Goal: Information Seeking & Learning: Learn about a topic

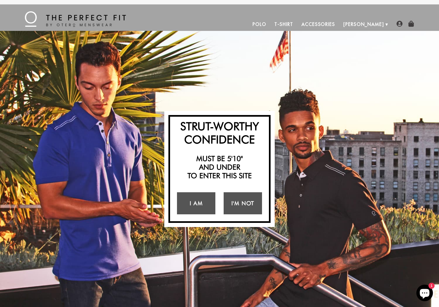
click at [200, 206] on link "I Am" at bounding box center [196, 203] width 38 height 22
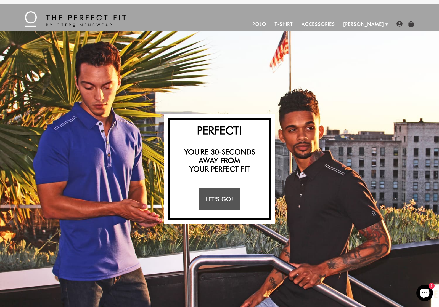
click at [227, 201] on link "Let's Go!" at bounding box center [219, 199] width 42 height 22
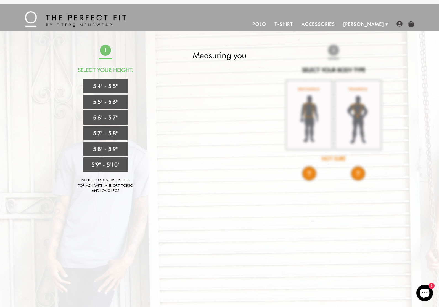
click at [87, 149] on link "5'8" - 5'9"" at bounding box center [105, 149] width 44 height 14
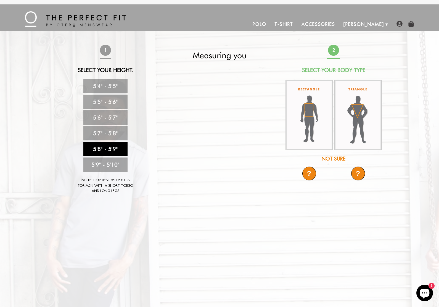
click at [313, 129] on img at bounding box center [308, 115] width 47 height 71
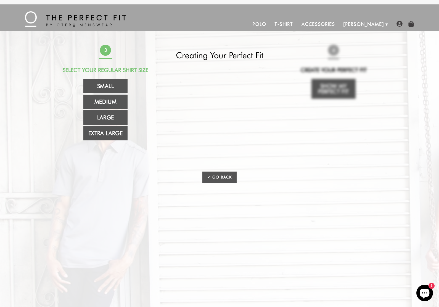
click at [93, 136] on link "Extra Large" at bounding box center [105, 133] width 44 height 14
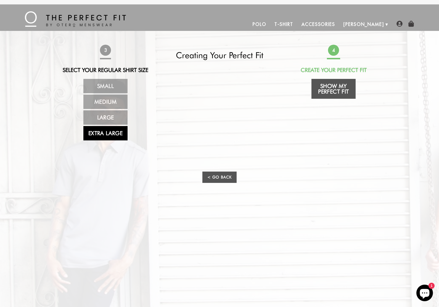
click at [339, 94] on link "Show My Perfect Fit" at bounding box center [333, 89] width 44 height 20
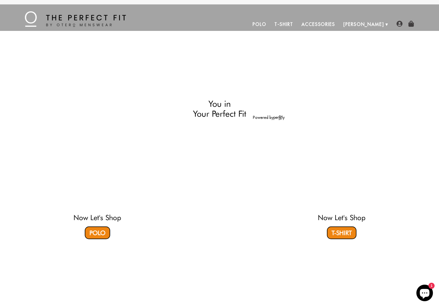
select select "58-59"
select select "XL"
